Goal: Check status: Check status

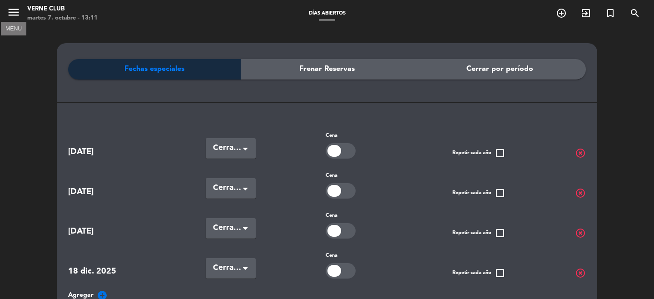
click at [12, 17] on icon "menu" at bounding box center [14, 12] width 14 height 14
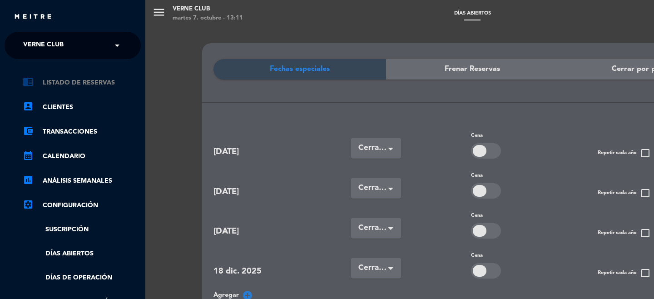
click at [57, 80] on link "chrome_reader_mode Listado de Reservas" at bounding box center [82, 82] width 118 height 11
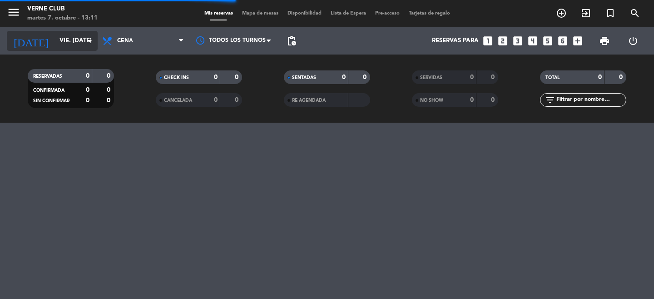
click at [80, 33] on input "vie. [DATE]" at bounding box center [95, 41] width 80 height 16
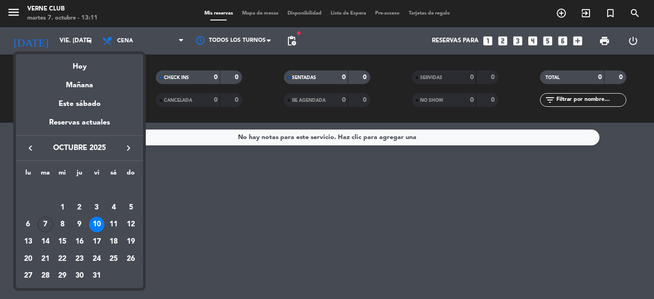
click at [128, 149] on icon "keyboard_arrow_right" at bounding box center [128, 148] width 11 height 11
click at [94, 211] on div "7" at bounding box center [96, 207] width 15 height 15
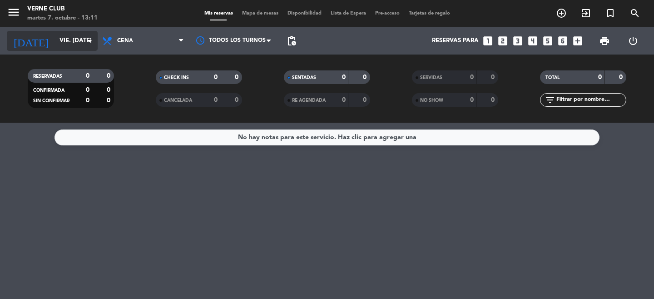
click at [83, 41] on input "vie. [DATE]" at bounding box center [95, 41] width 80 height 16
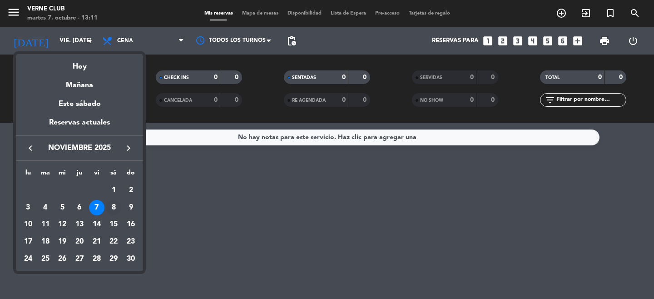
click at [112, 205] on div "8" at bounding box center [113, 207] width 15 height 15
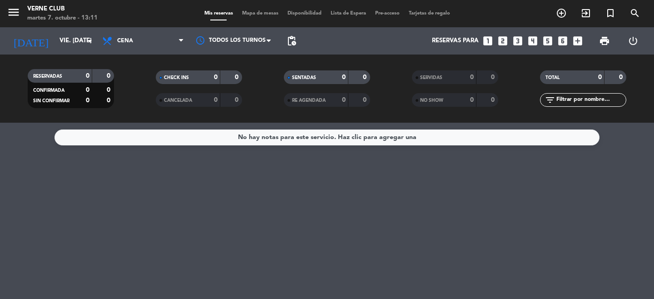
type input "sáb. [DATE]"
